Goal: Find specific page/section: Find specific page/section

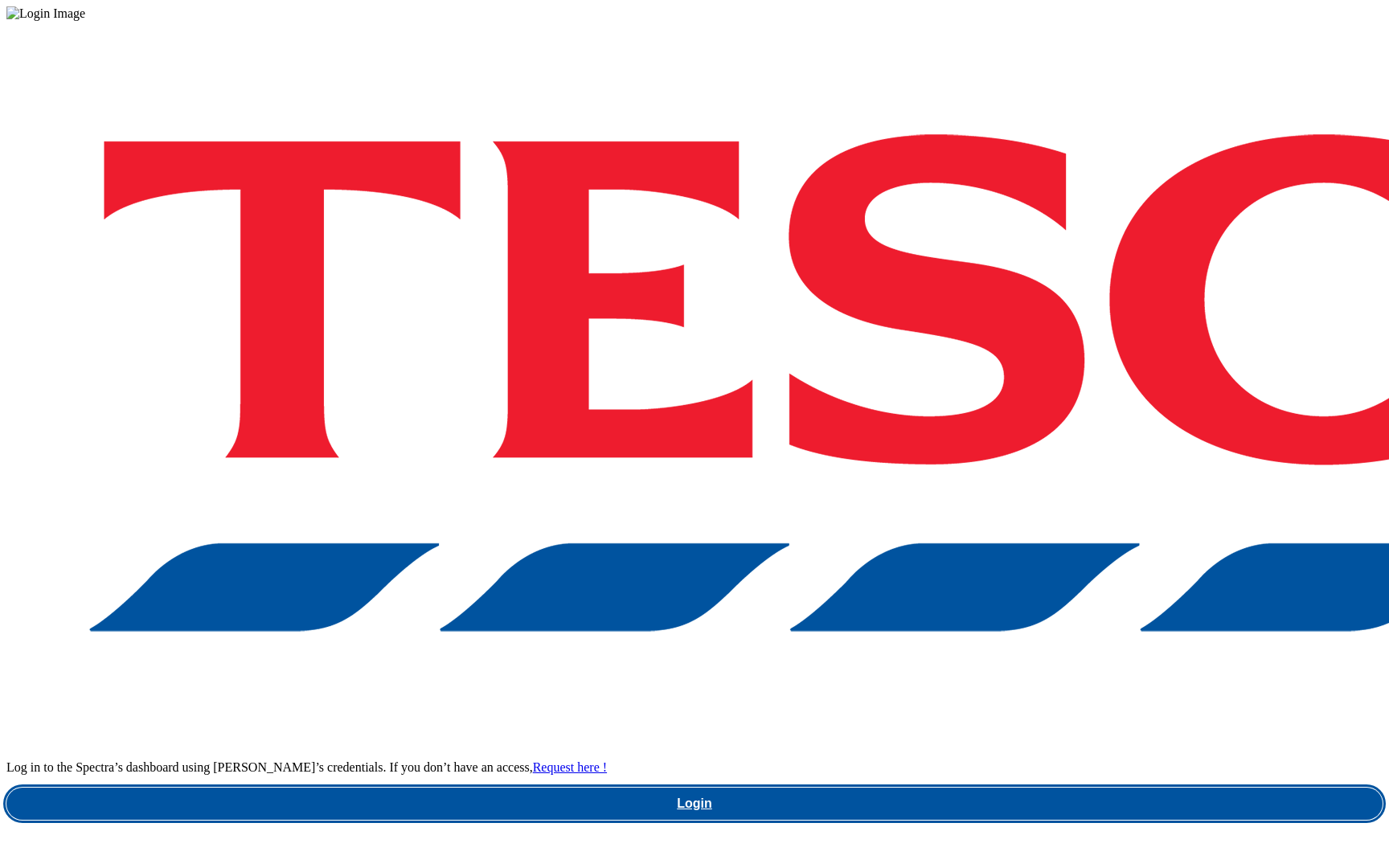
click at [1085, 788] on link "Login" at bounding box center [694, 804] width 1376 height 32
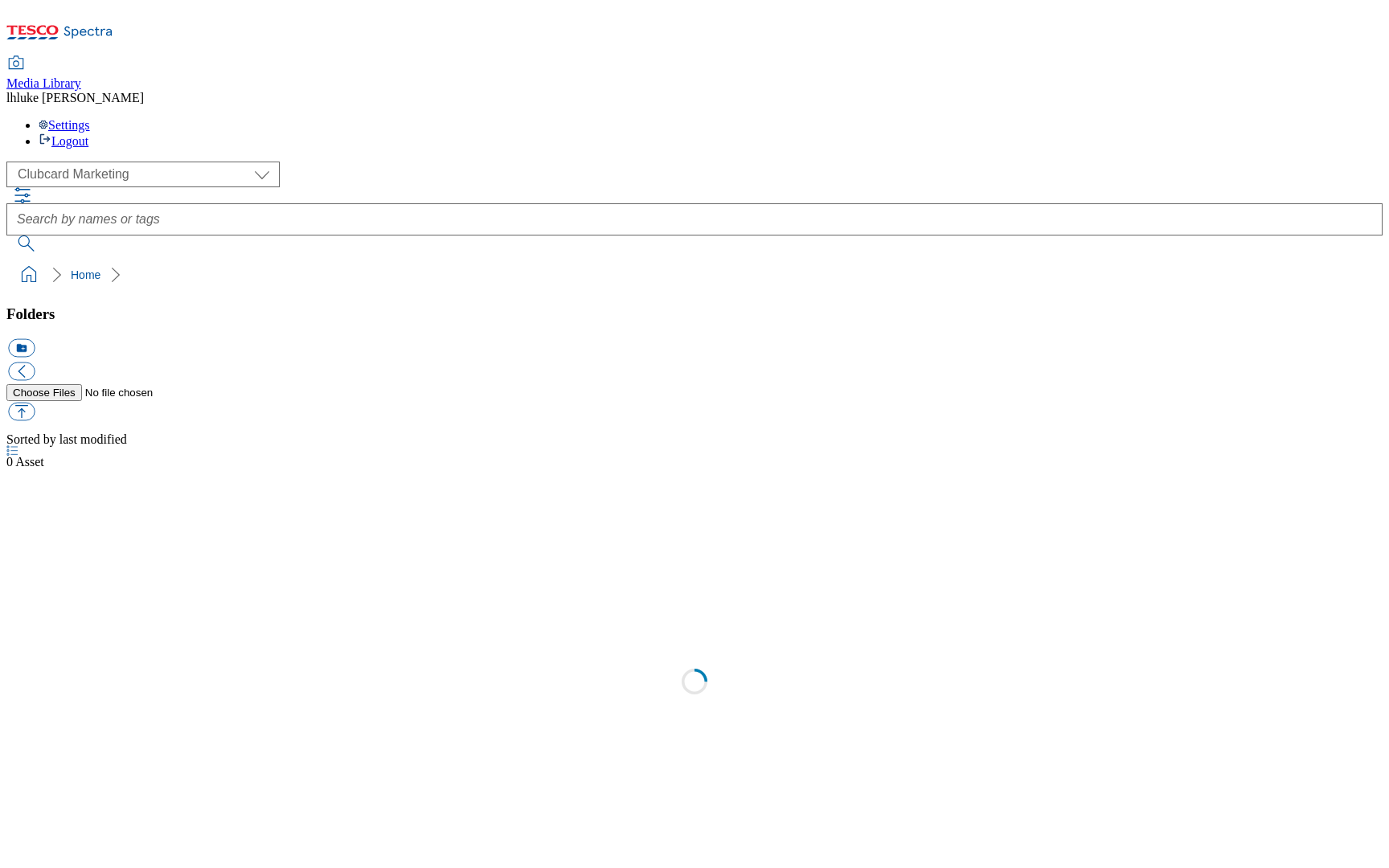
select select "flare-clubcard-mktg"
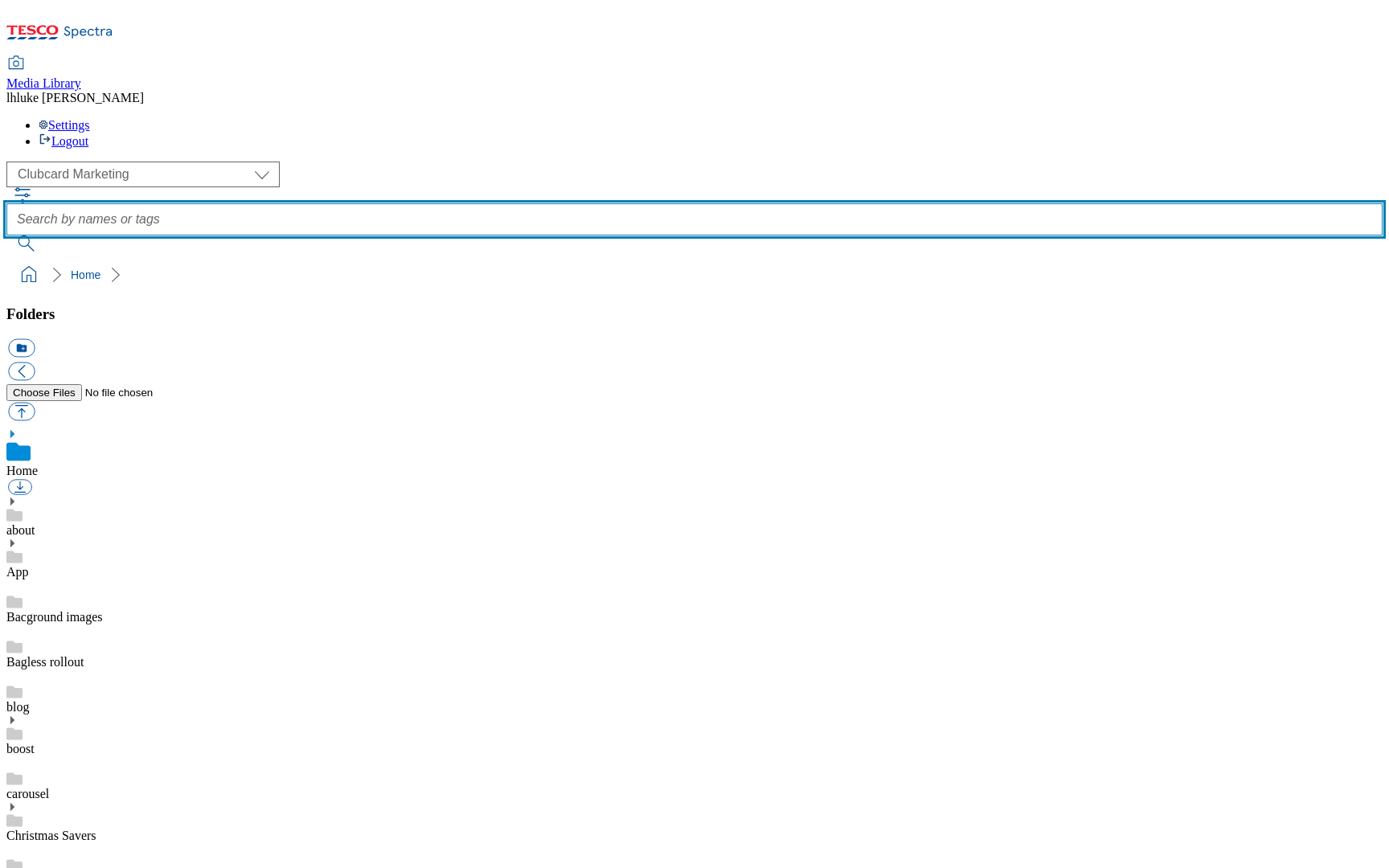
click at [591, 203] on input "text" at bounding box center [694, 219] width 1376 height 32
